Goal: Contribute content: Contribute content

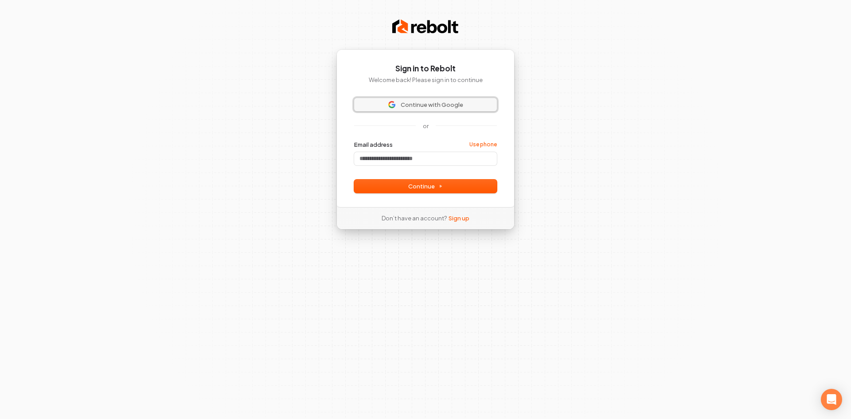
click at [428, 104] on span "Continue with Google" at bounding box center [432, 105] width 62 height 8
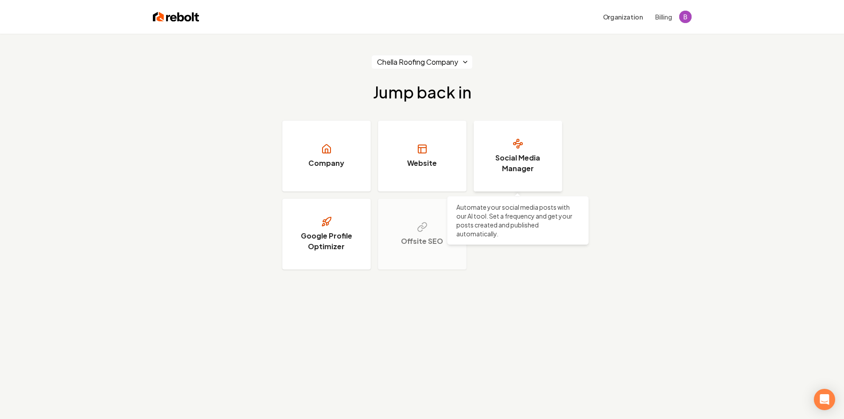
click at [524, 143] on link "Social Media Manager" at bounding box center [518, 156] width 89 height 71
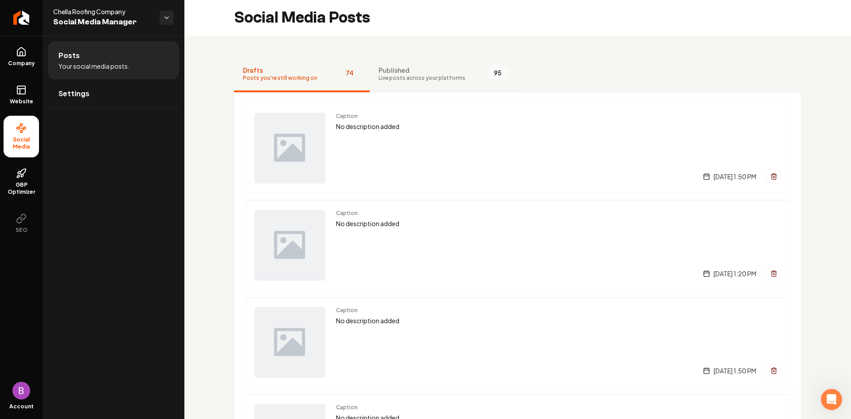
click at [393, 70] on span "Published" at bounding box center [421, 70] width 87 height 9
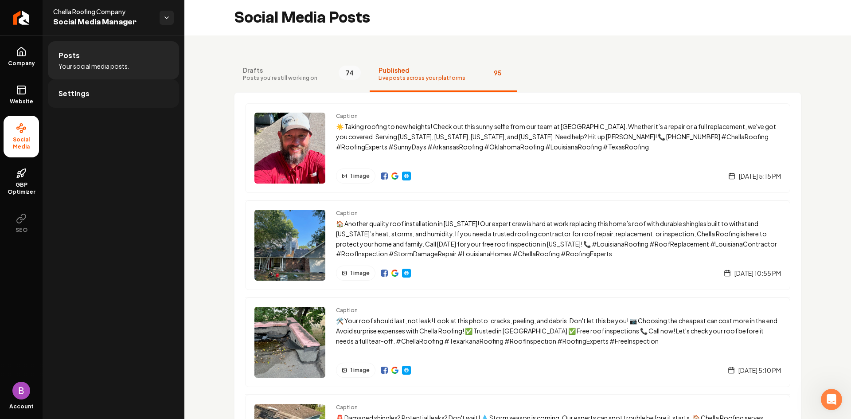
click at [81, 92] on span "Settings" at bounding box center [73, 93] width 31 height 11
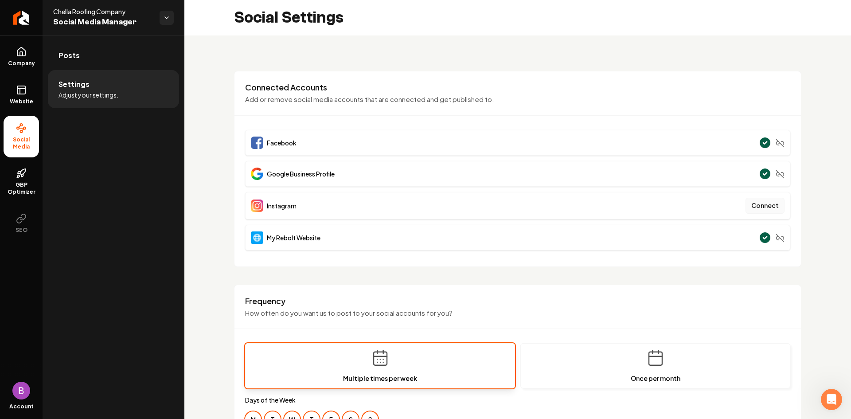
click at [768, 206] on button "Connect" at bounding box center [764, 206] width 39 height 16
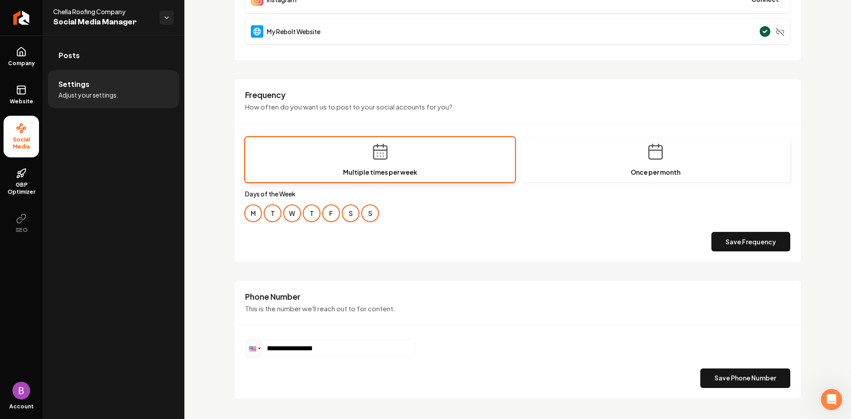
scroll to position [222, 0]
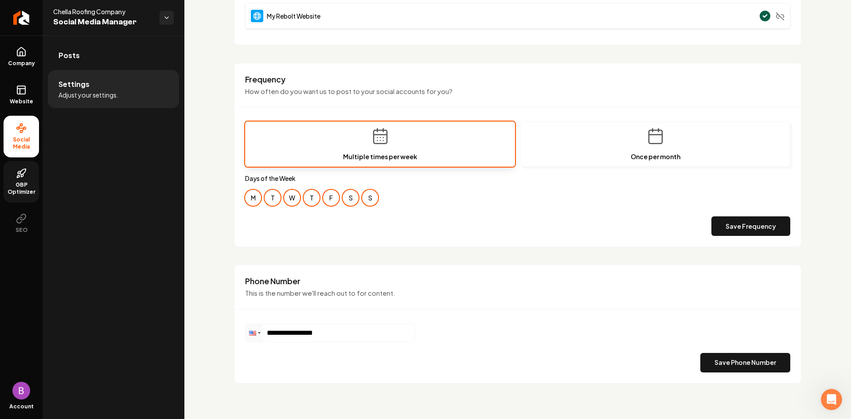
click at [27, 178] on link "GBP Optimizer" at bounding box center [21, 182] width 35 height 42
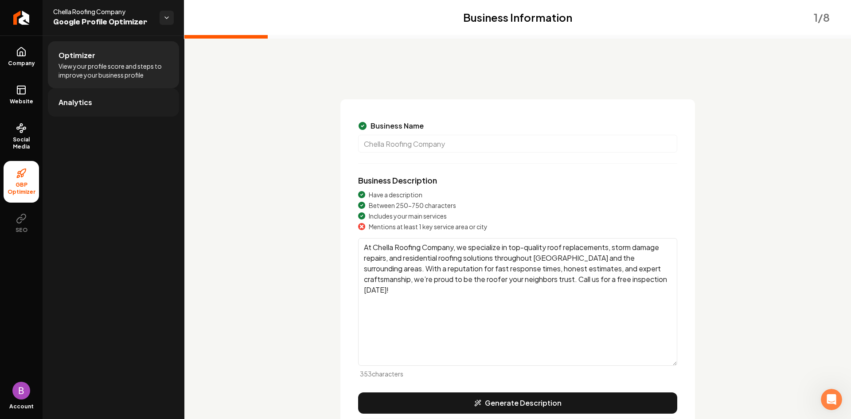
click at [87, 97] on span "Analytics" at bounding box center [75, 102] width 34 height 11
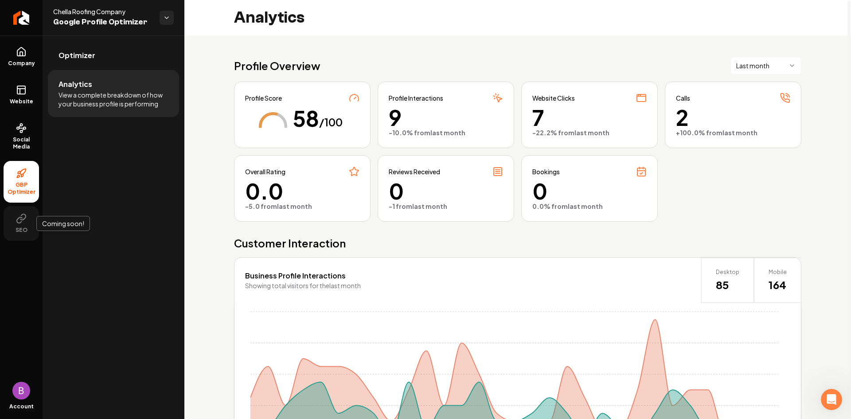
click at [19, 222] on icon at bounding box center [21, 218] width 11 height 11
click at [27, 88] on link "Website" at bounding box center [21, 95] width 35 height 35
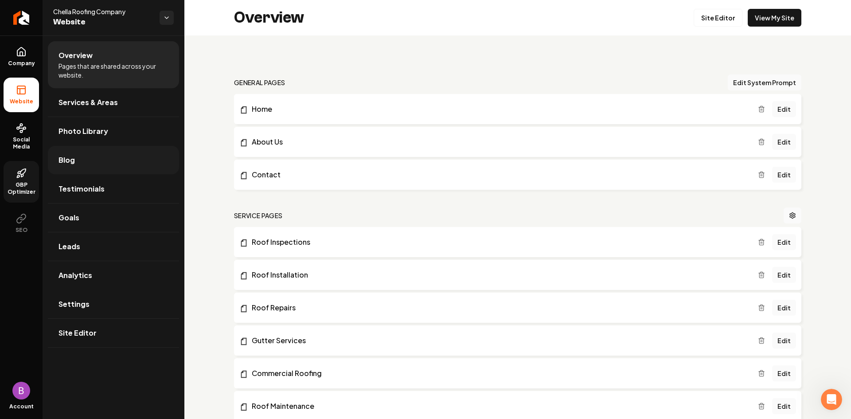
click at [80, 157] on link "Blog" at bounding box center [113, 160] width 131 height 28
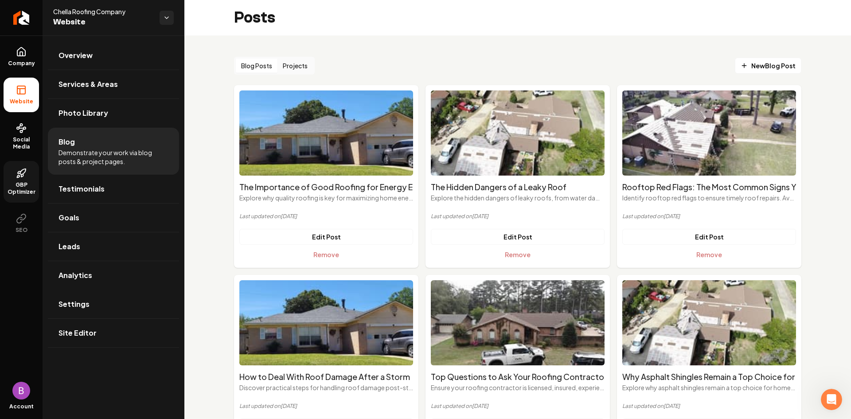
click at [312, 187] on h2 "The Importance of Good Roofing for Energy Efficiency" at bounding box center [326, 187] width 174 height 12
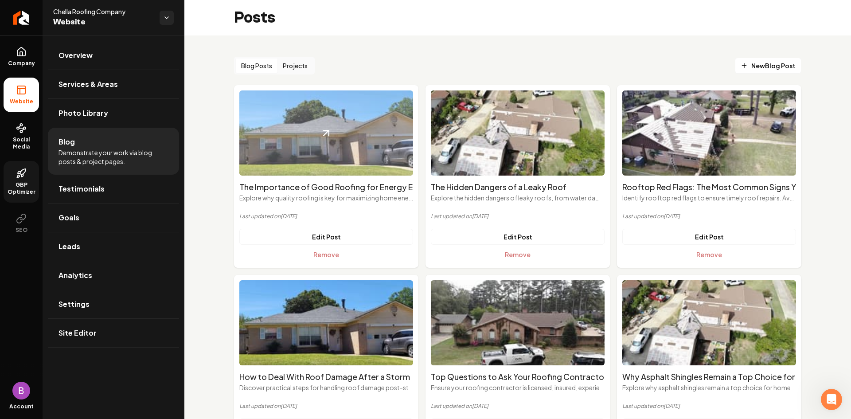
click at [307, 162] on img "Main content area" at bounding box center [326, 132] width 174 height 85
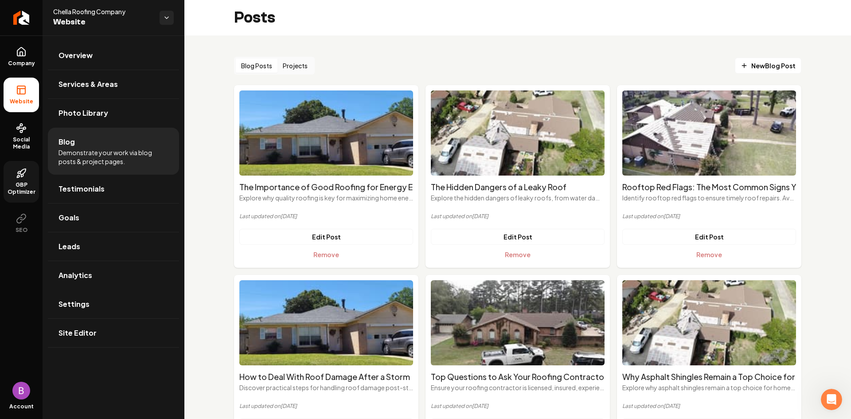
click at [327, 184] on h2 "The Importance of Good Roofing for Energy Efficiency" at bounding box center [326, 187] width 174 height 12
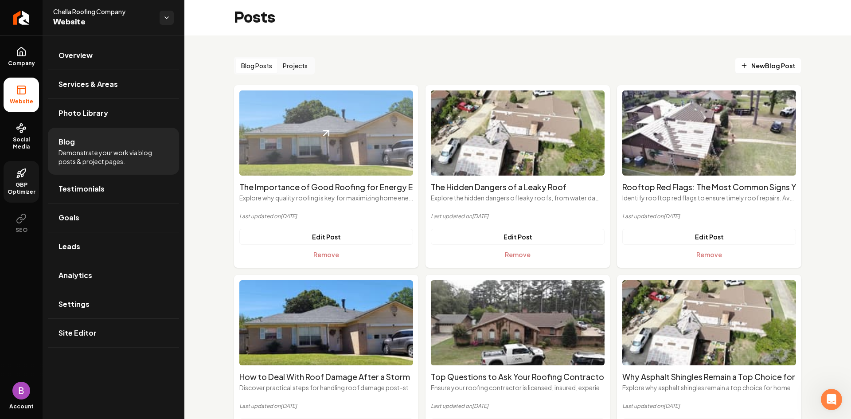
click at [325, 164] on img "Main content area" at bounding box center [326, 132] width 174 height 85
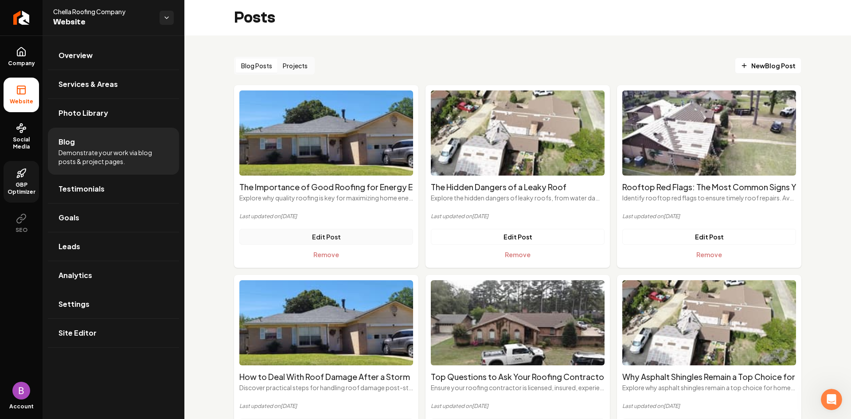
click at [338, 234] on link "Edit Post" at bounding box center [326, 237] width 174 height 16
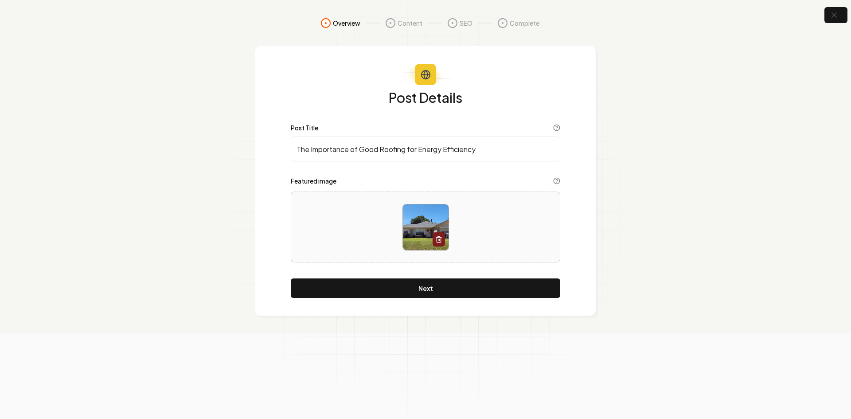
drag, startPoint x: 477, startPoint y: 148, endPoint x: 296, endPoint y: 147, distance: 181.3
click at [296, 147] on input "The Importance of Good Roofing for Energy Efficiency" at bounding box center [425, 148] width 269 height 25
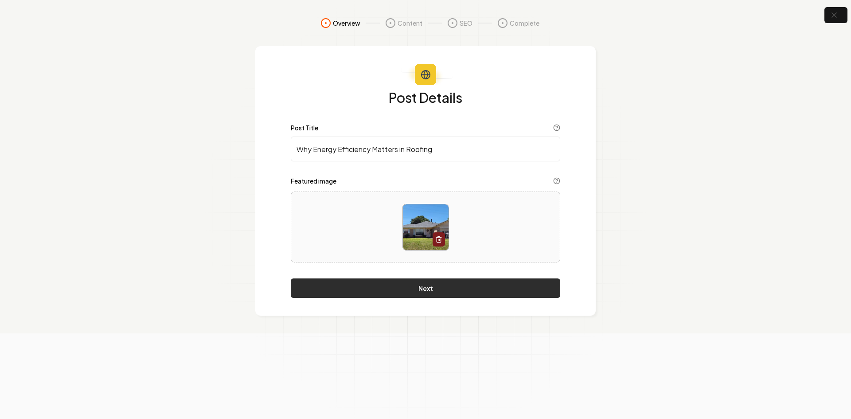
type input "Why Energy Efficiency Matters in Roofing"
click at [440, 285] on button "Next" at bounding box center [425, 287] width 269 height 19
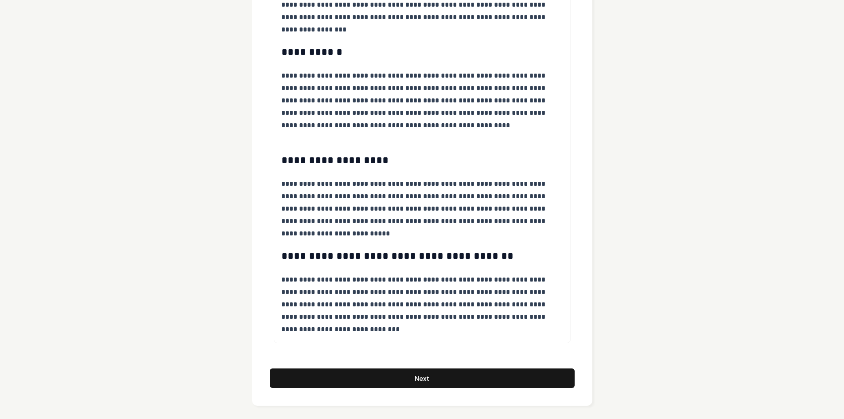
scroll to position [579, 0]
